Goal: Task Accomplishment & Management: Complete application form

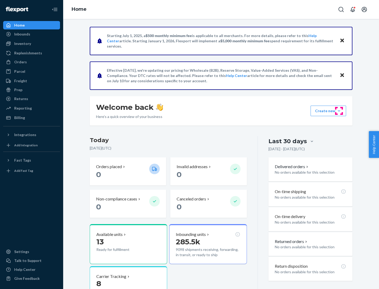
click at [339, 111] on button "Create new Create new inbound Create new order Create new product" at bounding box center [328, 111] width 36 height 11
click at [32, 34] on div "Inbounds" at bounding box center [32, 34] width 56 height 7
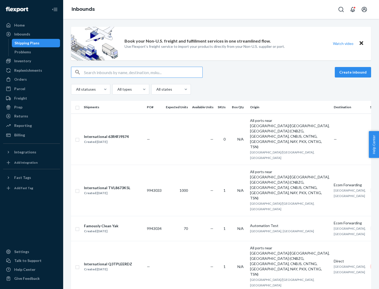
click at [354, 72] on button "Create inbound" at bounding box center [353, 72] width 36 height 11
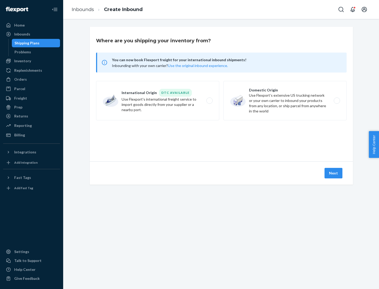
click at [285, 101] on label "Domestic Origin Use Flexport’s extensive US trucking network or your own carrie…" at bounding box center [284, 100] width 123 height 39
click at [336, 101] on input "Domestic Origin Use Flexport’s extensive US trucking network or your own carrie…" at bounding box center [337, 100] width 3 height 3
radio input "true"
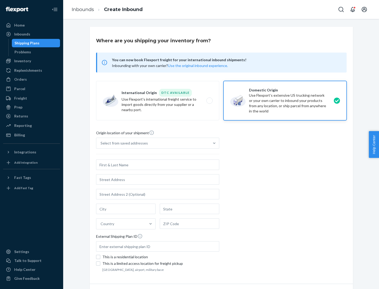
click at [123, 143] on div "Select from saved addresses" at bounding box center [123, 143] width 47 height 5
click at [101, 143] on input "Select from saved addresses" at bounding box center [100, 143] width 1 height 5
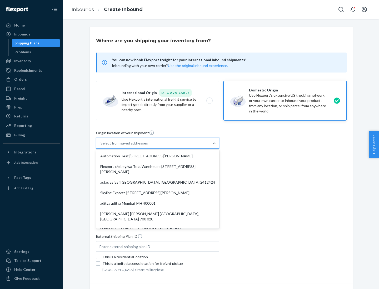
scroll to position [2, 0]
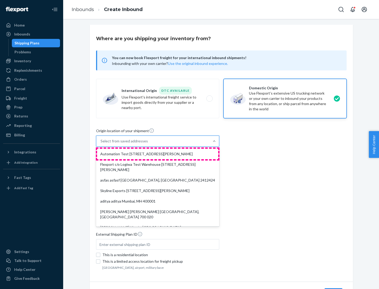
click at [158, 154] on div "Automation Test [STREET_ADDRESS][PERSON_NAME]" at bounding box center [157, 154] width 121 height 11
click at [101, 144] on input "option Automation Test [STREET_ADDRESS][PERSON_NAME]. 9 results available. Use …" at bounding box center [100, 141] width 1 height 5
type input "Automation Test"
type input "[STREET_ADDRESS][PERSON_NAME]"
type input "9th Floor"
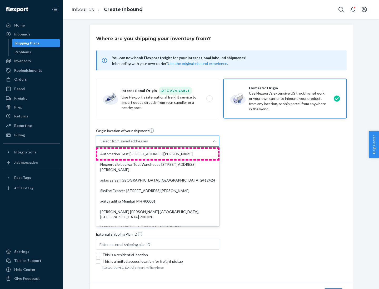
type input "[GEOGRAPHIC_DATA]"
type input "CA"
type input "94104"
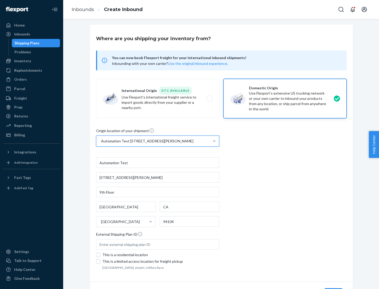
scroll to position [31, 0]
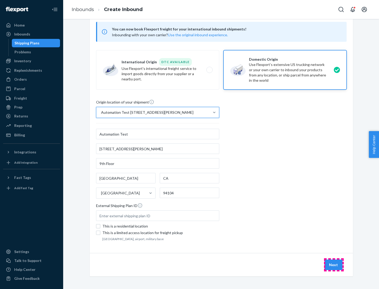
click at [334, 265] on button "Next" at bounding box center [333, 265] width 18 height 11
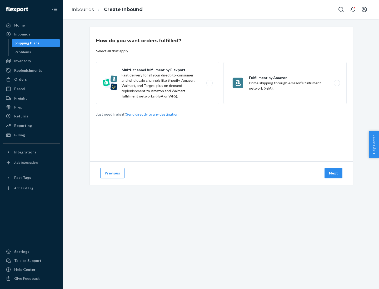
click at [158, 83] on label "Multi-channel fulfillment by Flexport Fast delivery for all your direct-to-cons…" at bounding box center [157, 83] width 123 height 42
click at [209, 83] on input "Multi-channel fulfillment by Flexport Fast delivery for all your direct-to-cons…" at bounding box center [210, 83] width 3 height 3
radio input "true"
click at [334, 173] on button "Next" at bounding box center [333, 173] width 18 height 11
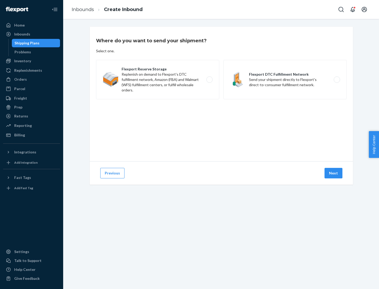
click at [285, 80] on label "Flexport DTC Fulfillment Network Send your shipment directly to Flexport's dire…" at bounding box center [284, 79] width 123 height 39
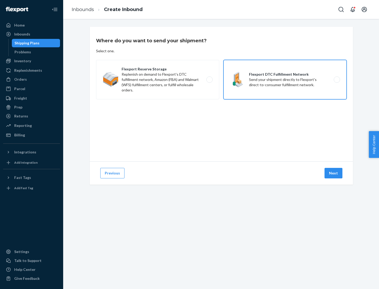
click at [336, 80] on input "Flexport DTC Fulfillment Network Send your shipment directly to Flexport's dire…" at bounding box center [337, 79] width 3 height 3
radio input "true"
click at [334, 173] on button "Next" at bounding box center [333, 173] width 18 height 11
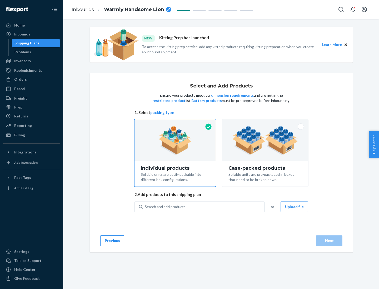
click at [265, 140] on img at bounding box center [265, 140] width 66 height 29
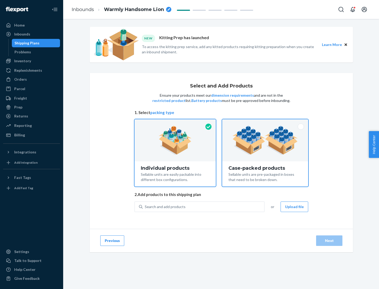
click at [265, 123] on input "Case-packed products Sellable units are pre-packaged in boxes that need to be b…" at bounding box center [264, 120] width 3 height 3
radio input "true"
radio input "false"
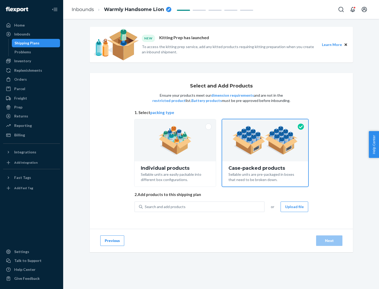
click at [204, 207] on div "Search and add products" at bounding box center [204, 206] width 122 height 9
click at [145, 207] on input "Search and add products" at bounding box center [145, 206] width 1 height 5
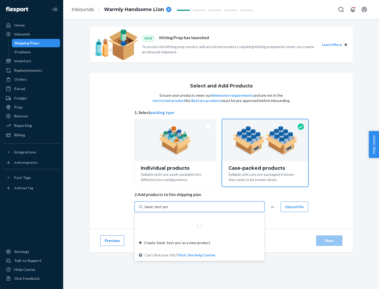
type input "basic-test-product-1"
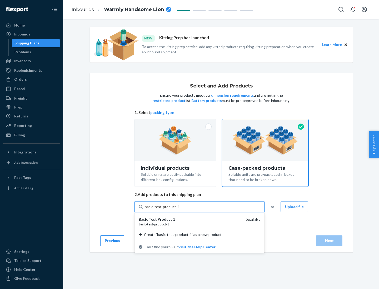
click at [190, 224] on div "basic - test - product - 1" at bounding box center [190, 224] width 103 height 4
click at [178, 210] on input "basic-test-product-1" at bounding box center [162, 206] width 34 height 5
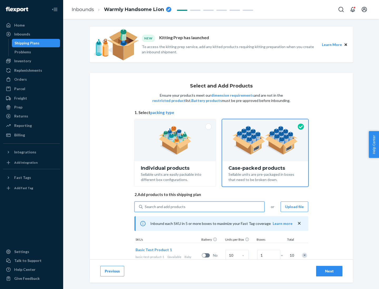
scroll to position [19, 0]
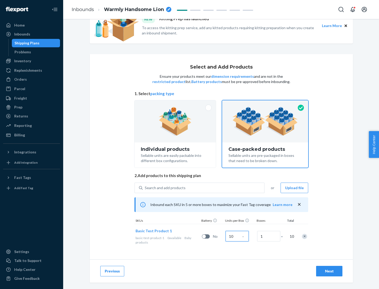
type input "10"
type input "7"
click at [329, 271] on div "Next" at bounding box center [328, 271] width 17 height 5
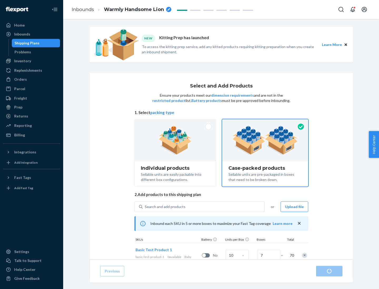
radio input "true"
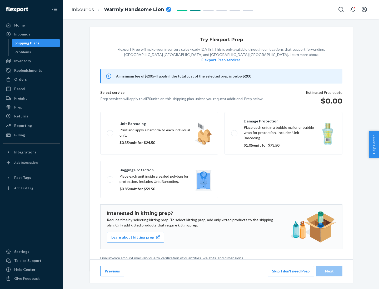
scroll to position [1, 0]
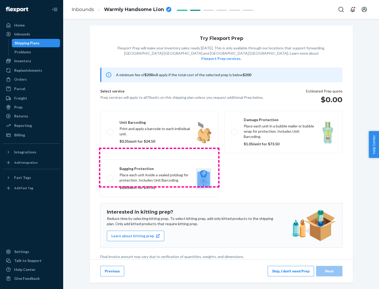
click at [159, 168] on label "Bagging protection Place each unit inside a sealed polybag for protection. Incl…" at bounding box center [159, 178] width 118 height 37
click at [110, 177] on input "Bagging protection Place each unit inside a sealed polybag for protection. Incl…" at bounding box center [108, 178] width 3 height 3
checkbox input "true"
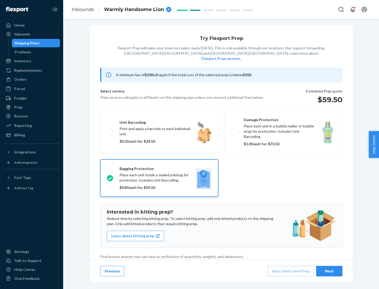
click at [329, 271] on div "Next" at bounding box center [328, 271] width 17 height 5
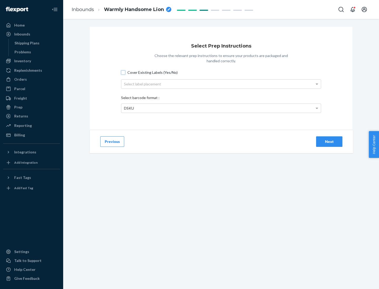
click at [123, 72] on input "Cover Existing Labels (Yes/No)" at bounding box center [123, 73] width 4 height 4
checkbox input "true"
click at [221, 84] on div "Select label placement" at bounding box center [220, 84] width 199 height 9
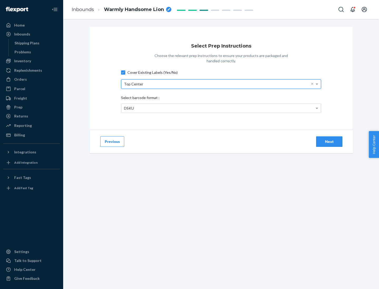
click at [221, 108] on div "DSKU" at bounding box center [220, 108] width 199 height 9
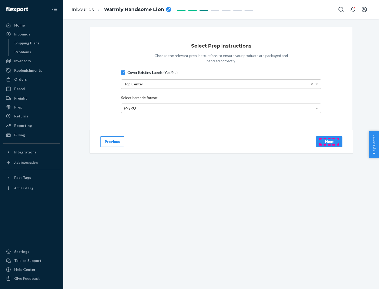
click at [329, 142] on div "Next" at bounding box center [328, 141] width 17 height 5
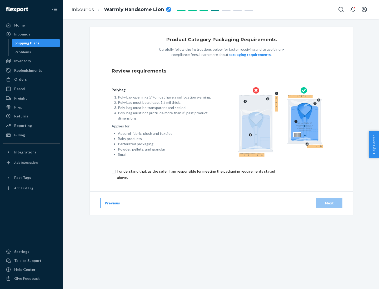
click at [195, 174] on input "checkbox" at bounding box center [199, 174] width 175 height 13
checkbox input "true"
click at [329, 203] on div "Next" at bounding box center [328, 203] width 17 height 5
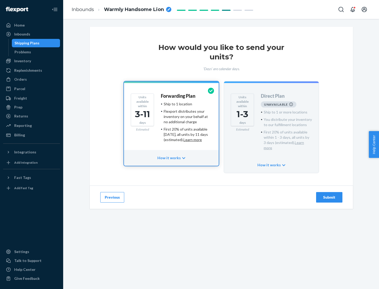
click at [178, 96] on h4 "Forwarding Plan" at bounding box center [178, 96] width 34 height 5
click at [329, 195] on div "Submit" at bounding box center [328, 197] width 17 height 5
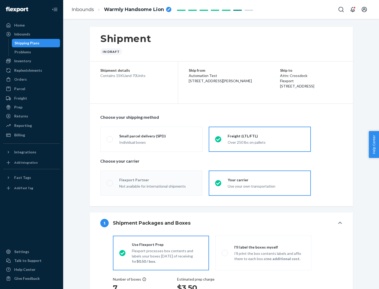
radio input "true"
radio input "false"
radio input "true"
radio input "false"
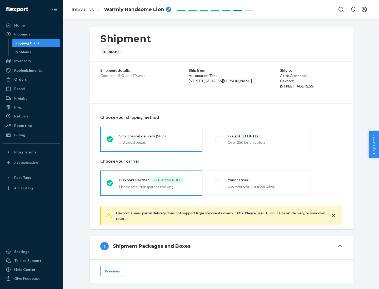
click at [158, 142] on div "Individual boxes" at bounding box center [157, 142] width 77 height 5
click at [110, 141] on input "Small parcel delivery (SPD) Individual boxes" at bounding box center [108, 139] width 3 height 3
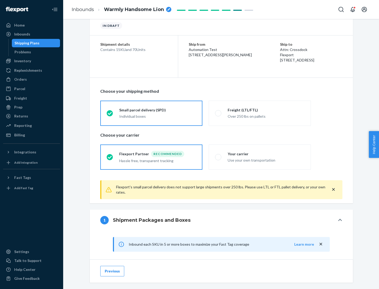
click at [158, 154] on div "Recommended" at bounding box center [167, 154] width 33 height 6
click at [110, 155] on input "Flexport Partner Recommended Hassle free, transparent tracking" at bounding box center [108, 156] width 3 height 3
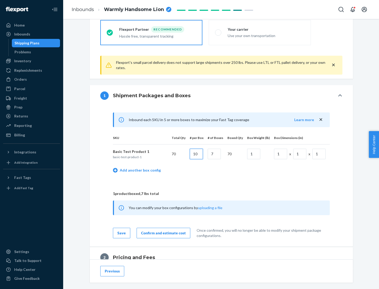
type input "10"
type input "7"
type input "1"
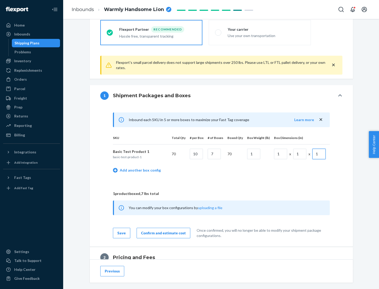
scroll to position [230, 0]
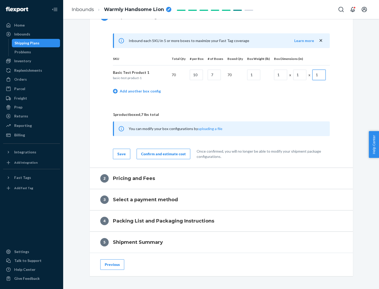
type input "1"
click at [162, 154] on div "Confirm and estimate cost" at bounding box center [163, 154] width 45 height 5
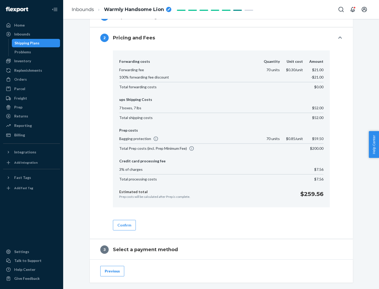
scroll to position [301, 0]
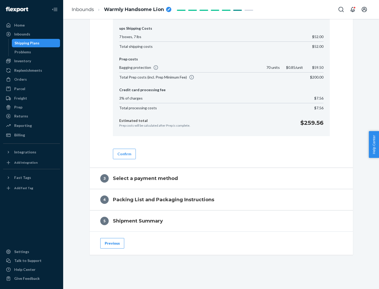
click at [124, 154] on button "Confirm" at bounding box center [124, 154] width 23 height 11
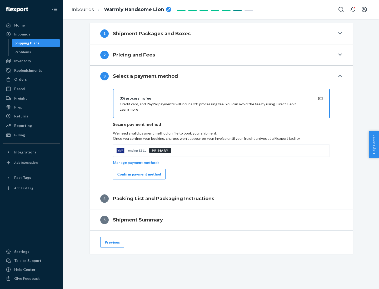
scroll to position [213, 0]
click at [139, 174] on div "Confirm payment method" at bounding box center [139, 174] width 44 height 5
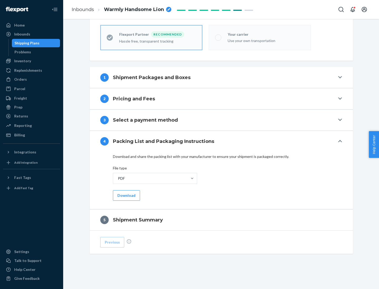
click at [126, 195] on button "Download" at bounding box center [126, 195] width 27 height 11
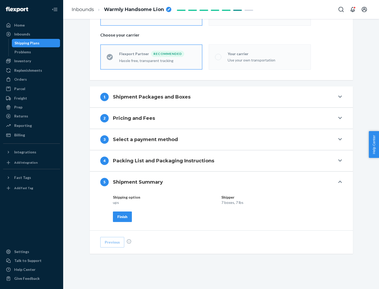
scroll to position [126, 0]
